Goal: Find specific page/section: Find specific page/section

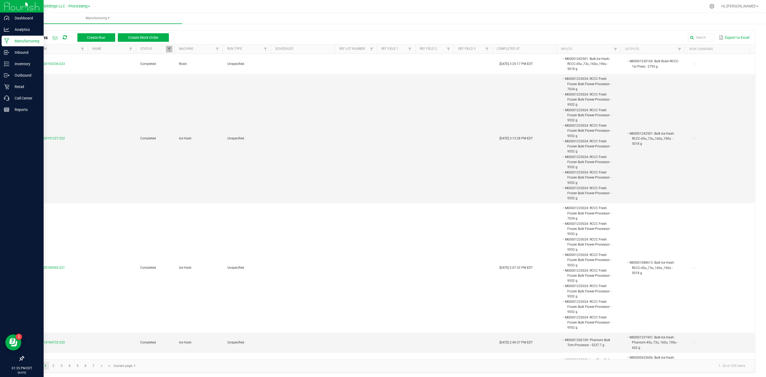
drag, startPoint x: 22, startPoint y: 42, endPoint x: 24, endPoint y: 40, distance: 3.1
click at [22, 42] on p "Manufacturing" at bounding box center [25, 41] width 32 height 6
click at [7, 30] on icon at bounding box center [6, 29] width 5 height 5
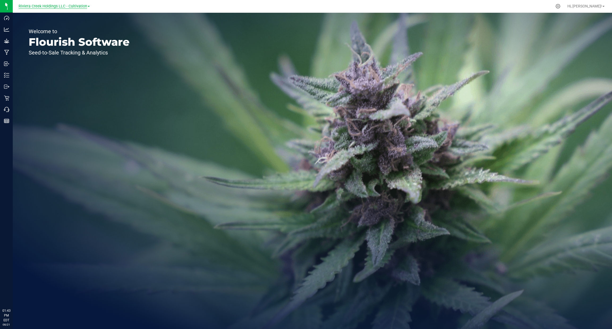
click at [84, 5] on span "Riviera Creek Holdings LLC - Cultivation" at bounding box center [53, 6] width 69 height 5
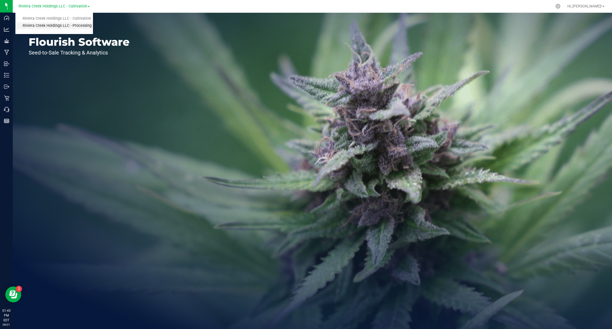
click at [80, 26] on link "Riviera Creek Holdings LLC - Processing" at bounding box center [54, 25] width 78 height 7
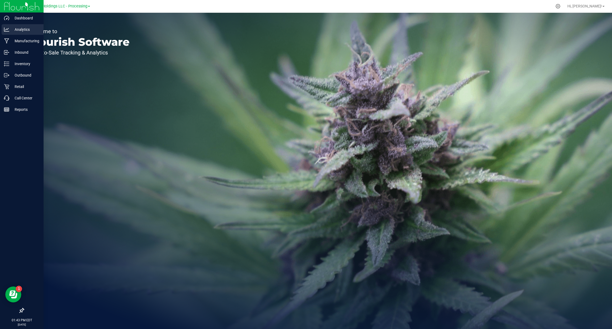
click at [10, 30] on p "Analytics" at bounding box center [25, 29] width 32 height 6
